Goal: Task Accomplishment & Management: Manage account settings

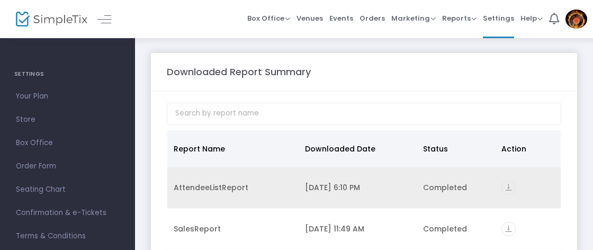
click at [346, 188] on div "9/24/2025 6:10 PM" at bounding box center [357, 187] width 105 height 11
click at [508, 188] on icon "vertical_align_bottom" at bounding box center [509, 188] width 14 height 14
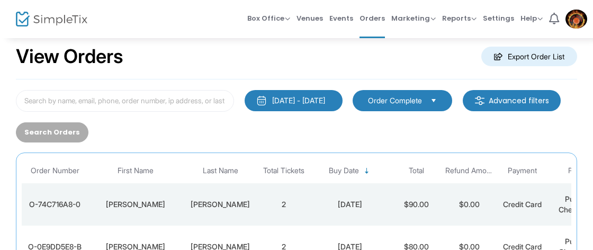
scroll to position [19, 0]
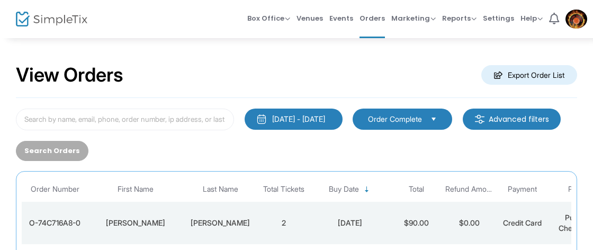
click at [336, 78] on div "View Orders Export Order List" at bounding box center [297, 75] width 562 height 45
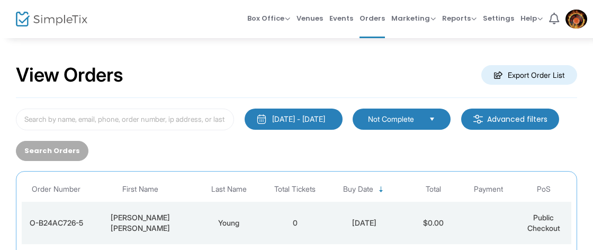
click at [334, 223] on div "[DATE]" at bounding box center [364, 223] width 77 height 11
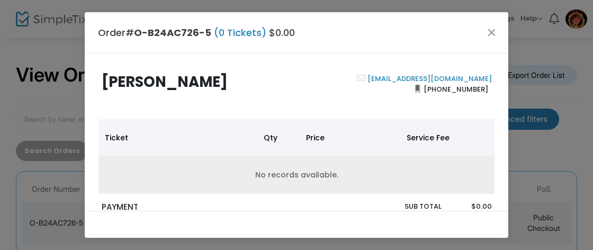
scroll to position [19, 0]
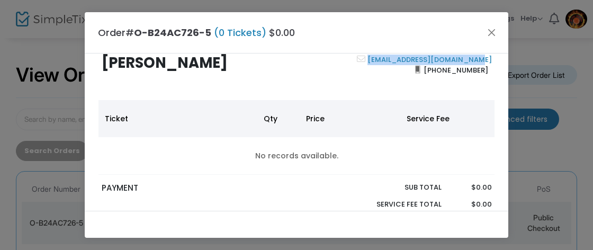
drag, startPoint x: 495, startPoint y: 60, endPoint x: 380, endPoint y: 63, distance: 115.0
click at [380, 63] on div "marleneyoung2300@gmail.com (931) 224-0421" at bounding box center [397, 75] width 200 height 41
copy link "marleneyoung2300@gmail.com"
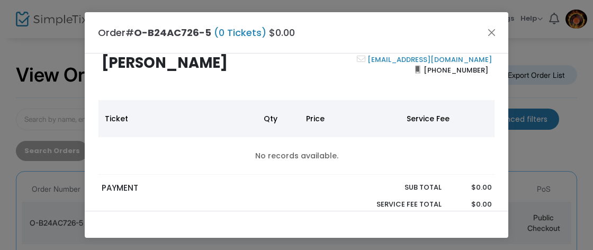
click at [360, 94] on div "marleneyoung2300@gmail.com (931) 224-0421" at bounding box center [397, 75] width 200 height 41
click at [492, 32] on button "Close" at bounding box center [492, 32] width 14 height 14
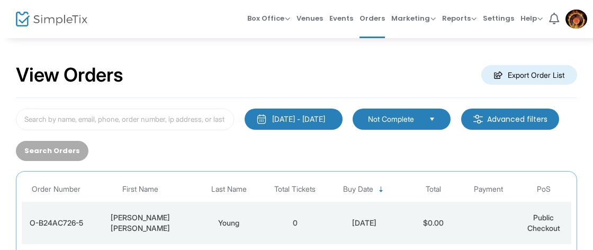
click at [402, 117] on span "Not Complete" at bounding box center [394, 119] width 52 height 11
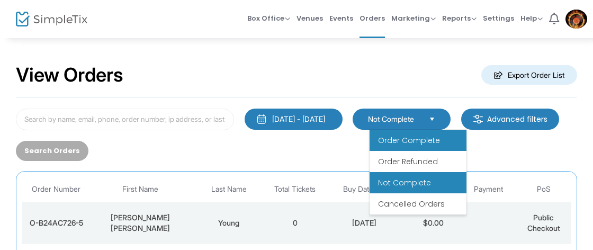
click at [401, 140] on span "Order Complete" at bounding box center [409, 140] width 62 height 11
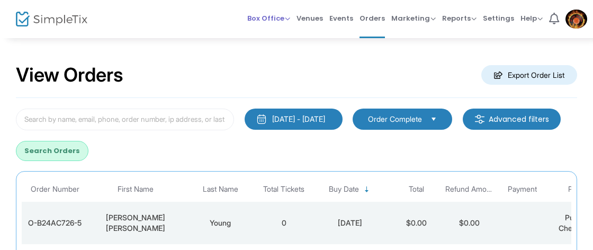
click at [290, 13] on span "Box Office" at bounding box center [268, 18] width 43 height 10
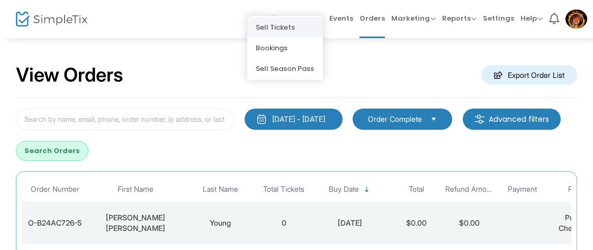
click at [282, 31] on li "Sell Tickets" at bounding box center [285, 27] width 76 height 21
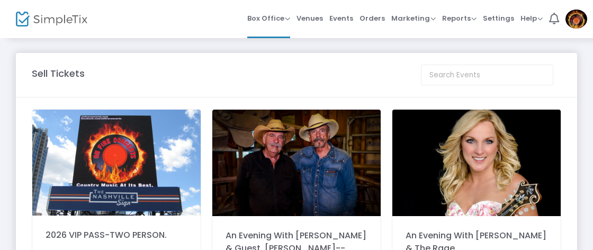
click at [281, 167] on img at bounding box center [296, 163] width 168 height 106
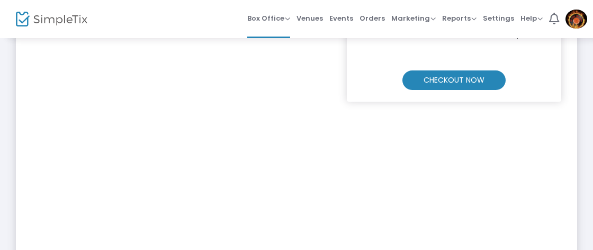
scroll to position [259, 0]
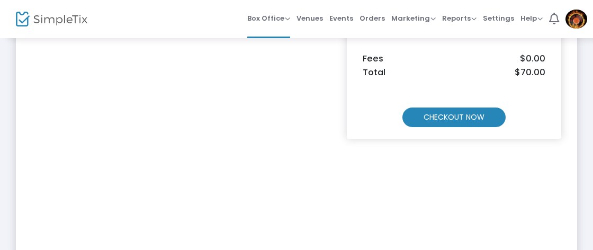
click at [441, 114] on m-button "CHECKOUT NOW" at bounding box center [454, 118] width 103 height 20
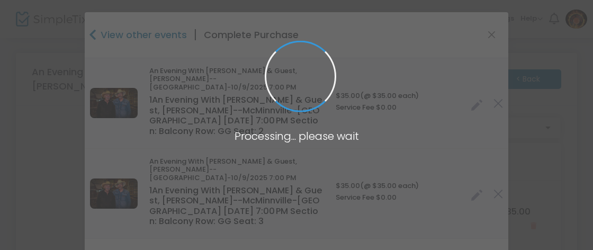
type input "United States"
type input "Tennessee"
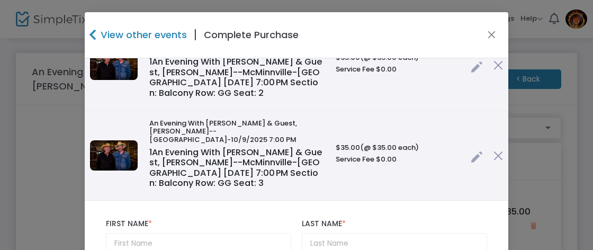
scroll to position [134, 0]
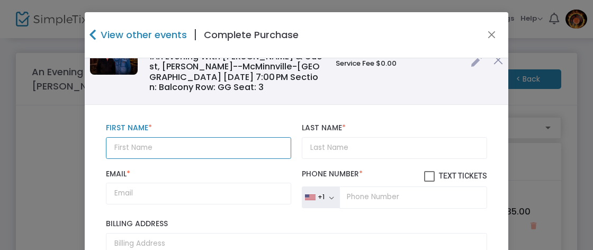
click at [175, 150] on input "text" at bounding box center [198, 148] width 185 height 22
type input "Sandra"
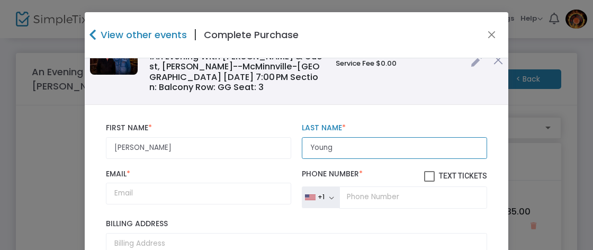
type input "Young"
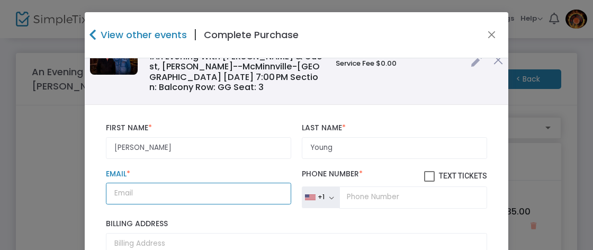
click at [134, 197] on input "Email *" at bounding box center [198, 194] width 185 height 22
paste input "marleneyoung2300@gmail.com"
type input "marleneyoung2300@gmail.com"
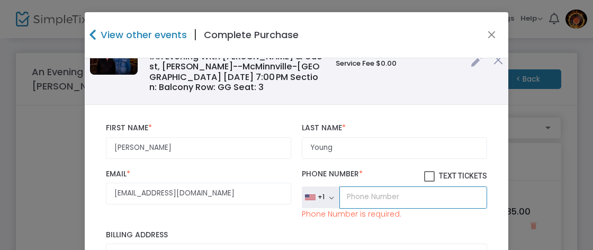
click at [366, 196] on input "tel" at bounding box center [414, 197] width 148 height 22
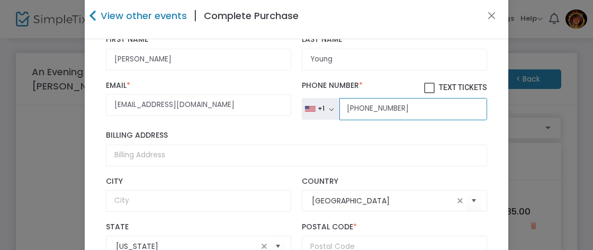
scroll to position [38, 0]
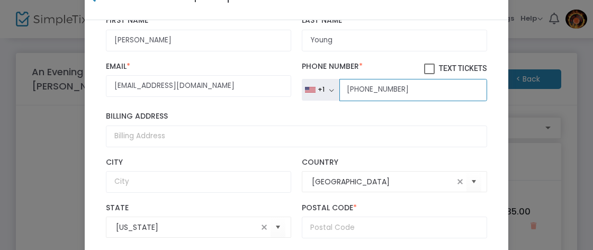
type input "(931) 224-0421"
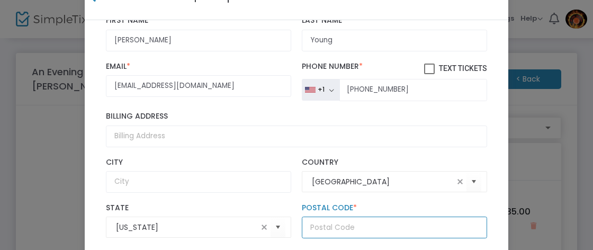
click at [324, 230] on input "text" at bounding box center [394, 228] width 185 height 22
type input "37110"
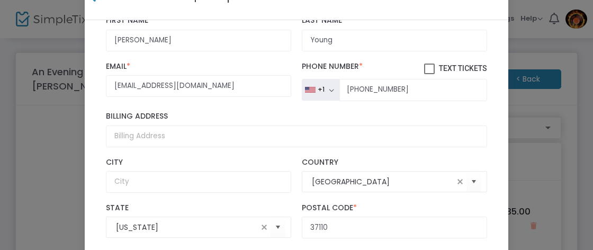
click at [376, 158] on label "Country" at bounding box center [394, 163] width 185 height 10
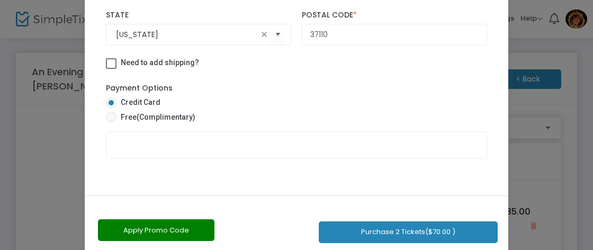
scroll to position [250, 0]
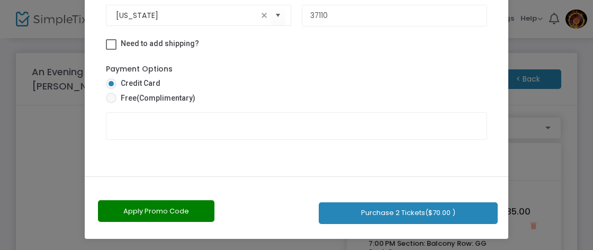
click at [360, 211] on button "Purchase 2 Tickets ($70.00 )" at bounding box center [408, 213] width 179 height 22
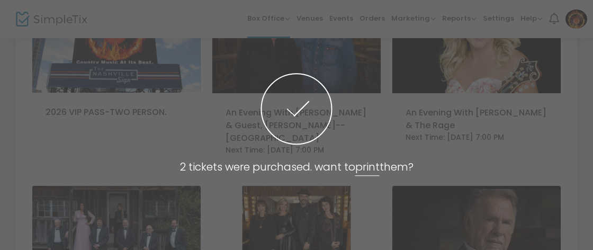
scroll to position [0, 0]
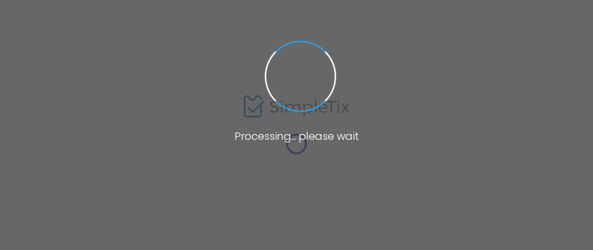
scroll to position [56, 0]
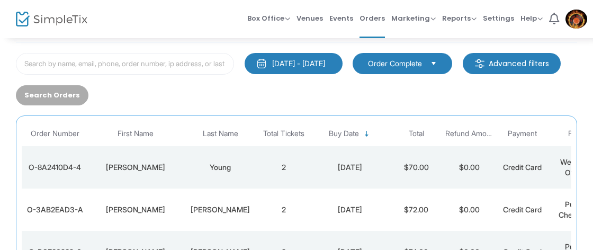
click at [262, 170] on td "2" at bounding box center [283, 167] width 53 height 42
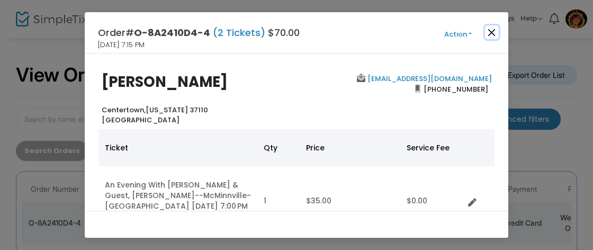
click at [494, 32] on button "Close" at bounding box center [492, 32] width 14 height 14
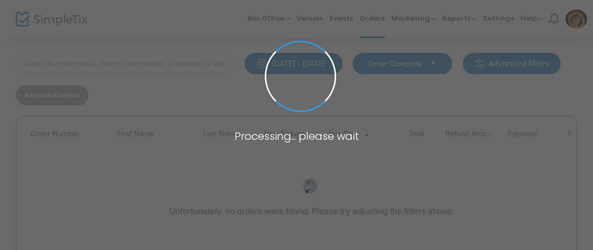
scroll to position [56, 0]
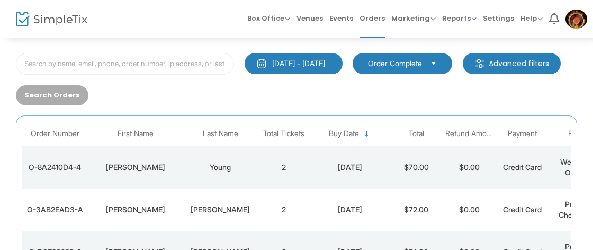
click at [225, 25] on div "Box Office Sell Tickets Bookings Sell Season Pass Venues Memberships Events Ord…" at bounding box center [364, 19] width 458 height 38
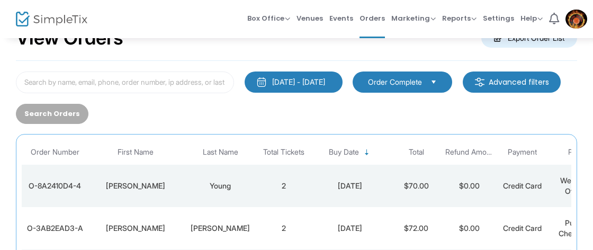
scroll to position [37, 0]
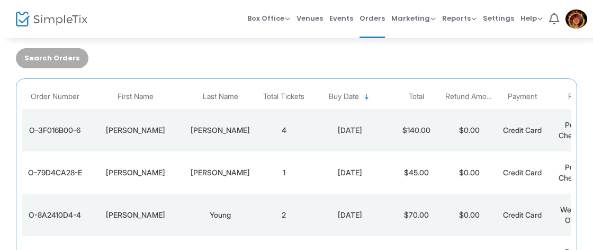
scroll to position [111, 0]
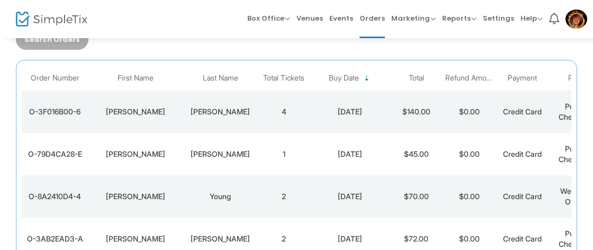
click at [297, 119] on td "4" at bounding box center [283, 112] width 53 height 42
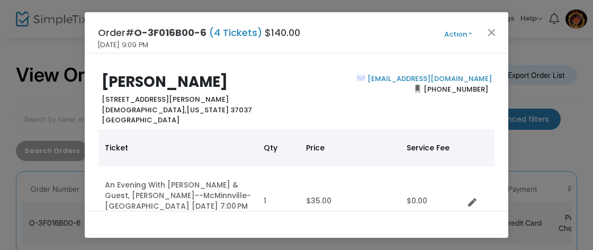
click at [268, 118] on div "Deborah Trotter 4673 JONES RD CHRISTIANA, Tennessee 37037 United States" at bounding box center [196, 100] width 200 height 52
drag, startPoint x: 498, startPoint y: 79, endPoint x: 405, endPoint y: 80, distance: 92.7
click at [405, 80] on div "Deborah Trotter 4673 JONES RD CHRISTIANA, Tennessee 37037 United States d.trott…" at bounding box center [297, 100] width 408 height 52
copy link "d.trotter323@gmail.com"
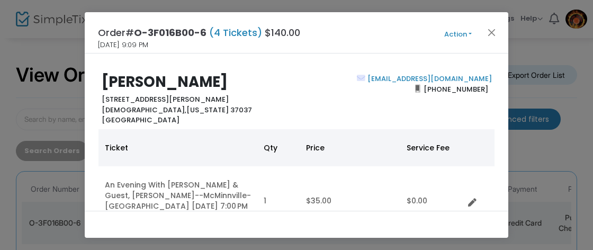
click at [313, 86] on div "d.trotter323@gmail.com (615) 904-5668" at bounding box center [397, 100] width 200 height 52
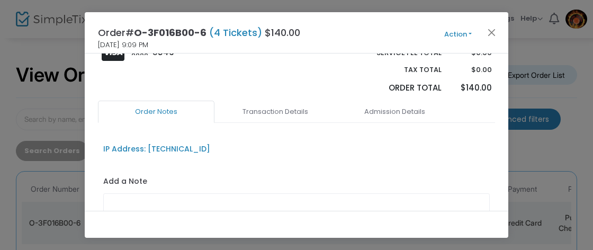
scroll to position [440, 0]
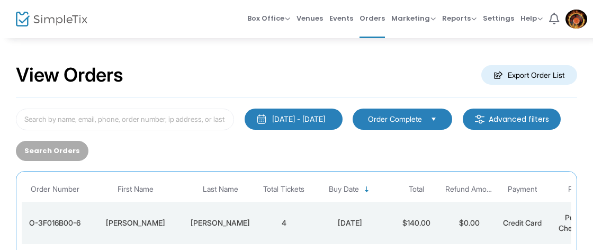
click at [290, 75] on div "View Orders Export Order List" at bounding box center [297, 75] width 562 height 45
click at [134, 58] on div "View Orders Export Order List" at bounding box center [297, 75] width 562 height 45
